Goal: Transaction & Acquisition: Purchase product/service

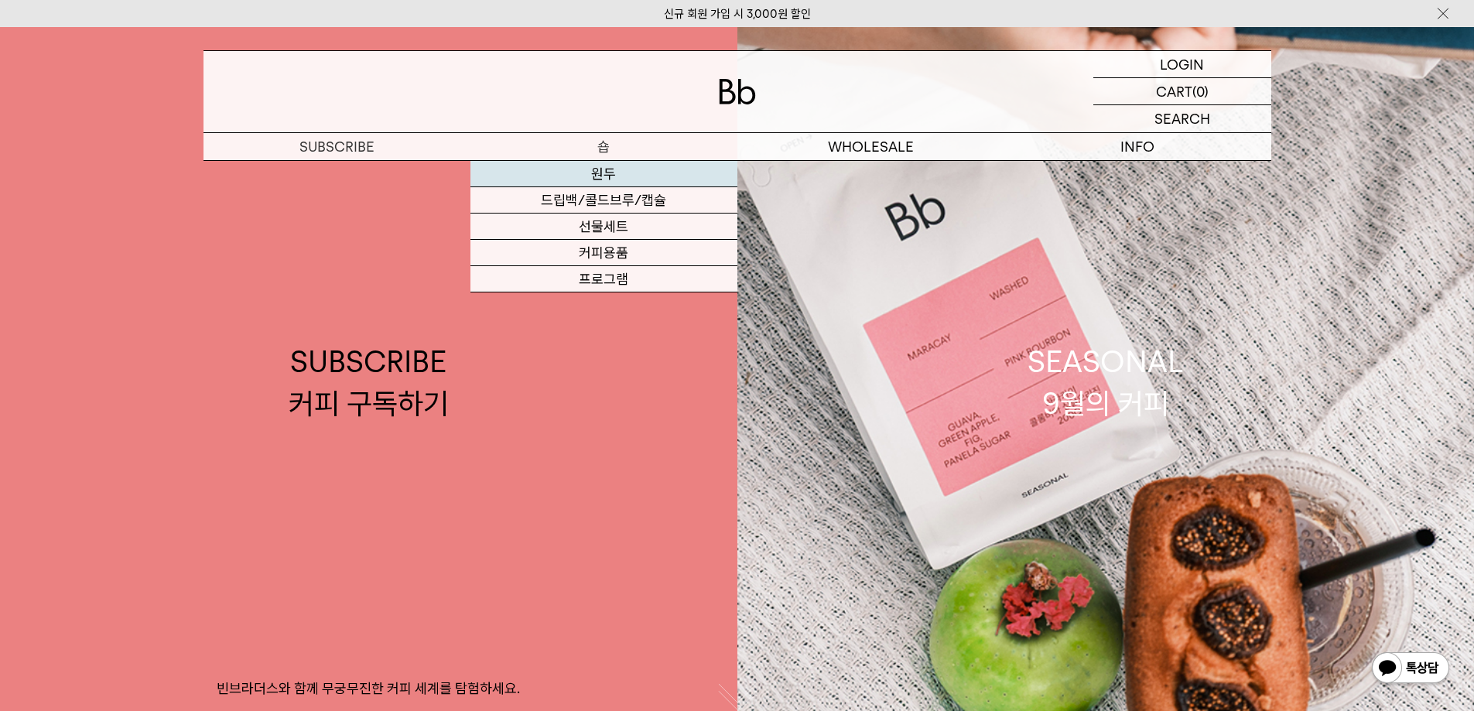
click at [603, 174] on link "원두" at bounding box center [604, 174] width 267 height 26
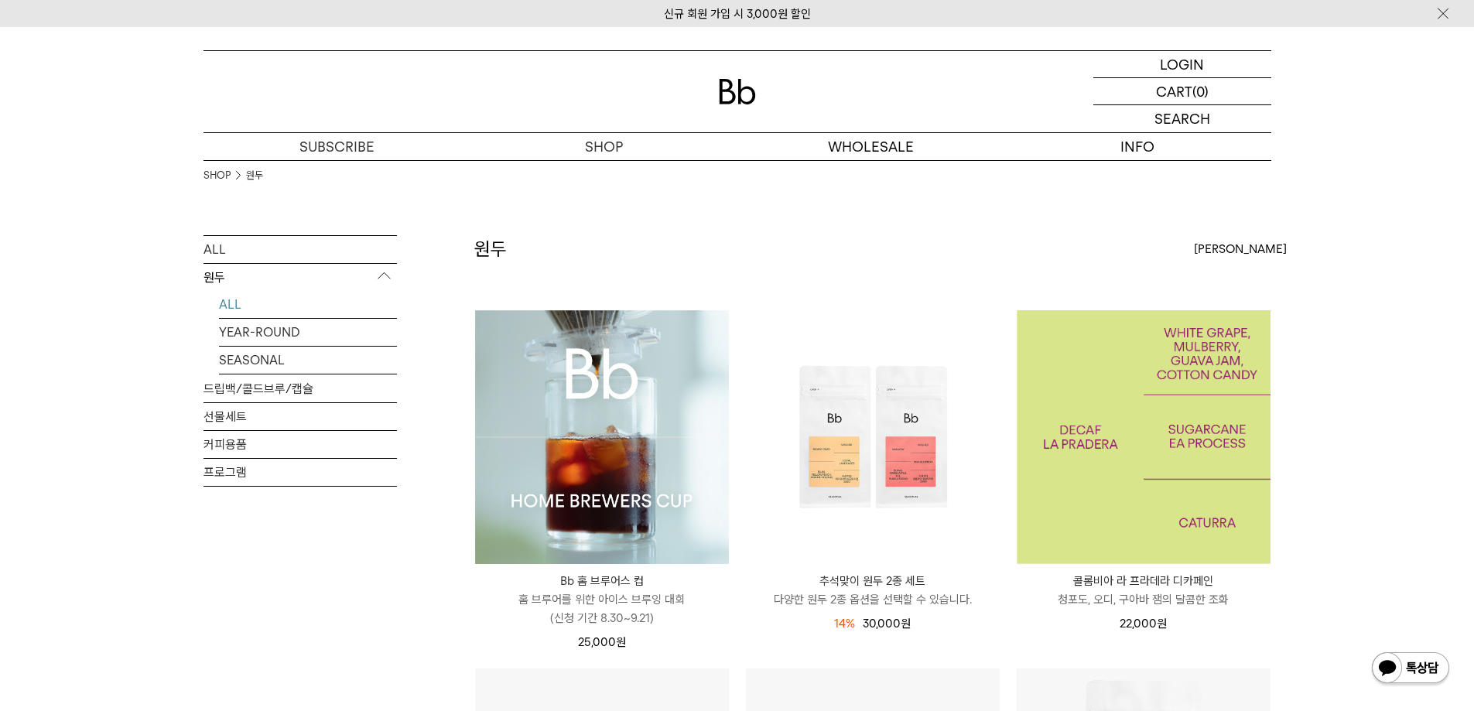
click at [1146, 498] on img at bounding box center [1144, 437] width 254 height 254
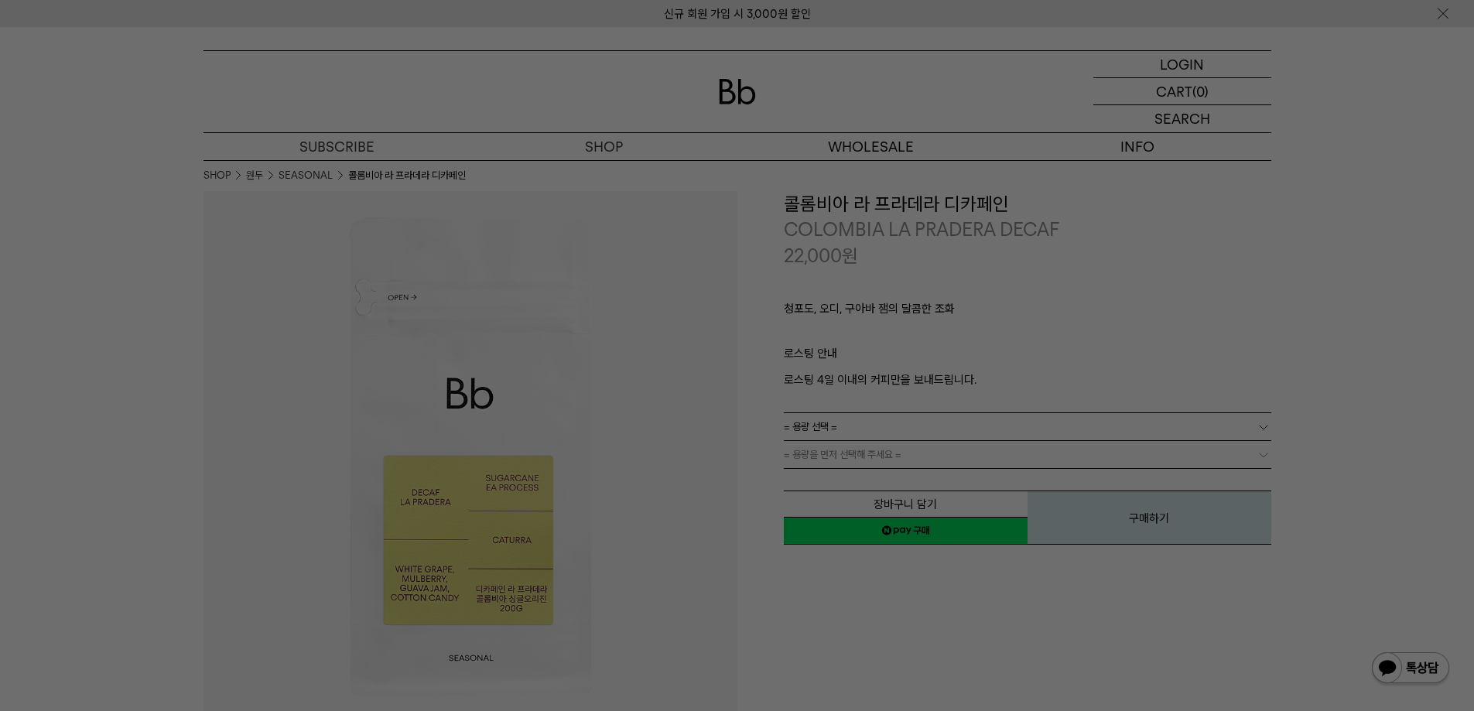
click at [924, 543] on div at bounding box center [737, 355] width 1474 height 711
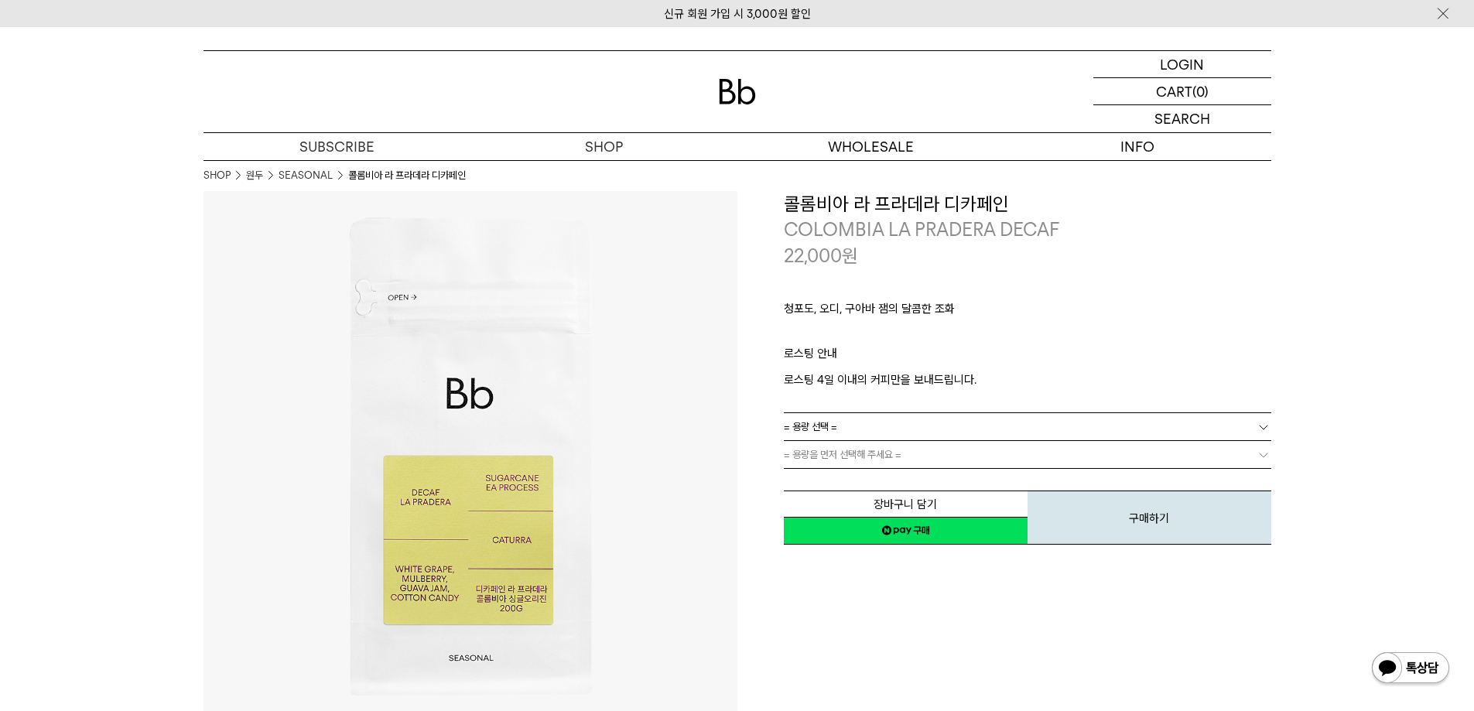
click at [936, 648] on div "**********" at bounding box center [1005, 458] width 534 height 534
click at [1070, 423] on link "= 용량 선택 =" at bounding box center [1028, 426] width 488 height 27
click at [799, 478] on li "600g" at bounding box center [1035, 483] width 472 height 28
click at [1006, 459] on link "= 분쇄도 선택 =" at bounding box center [1028, 454] width 488 height 27
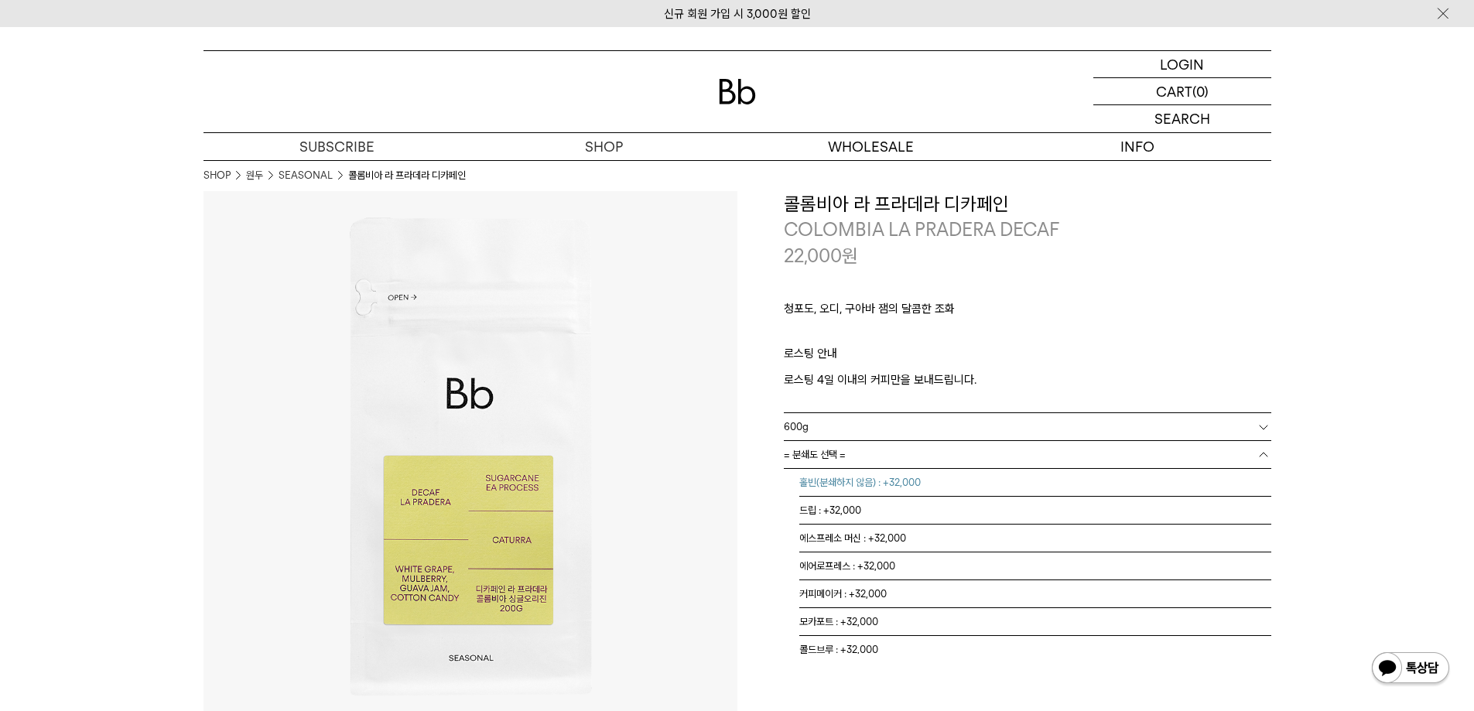
click at [799, 478] on li "홀빈(분쇄하지 않음) : +32,000" at bounding box center [1035, 483] width 472 height 28
